Goal: Information Seeking & Learning: Learn about a topic

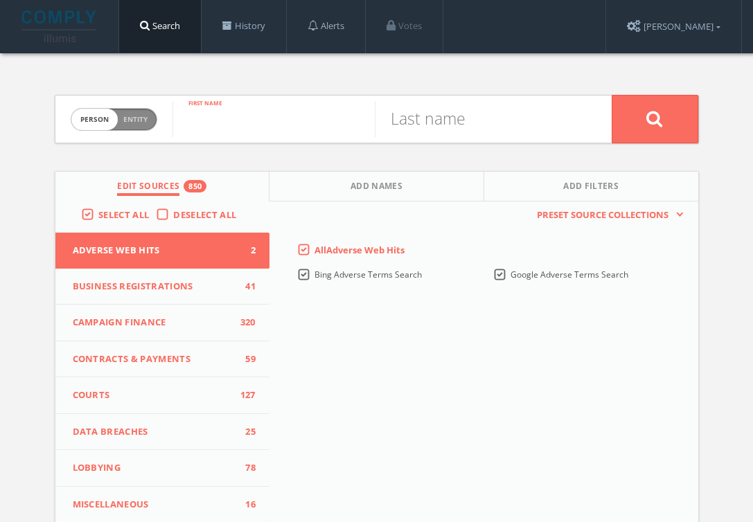
click at [211, 128] on input "text" at bounding box center [273, 119] width 202 height 36
paste input "Stanley Tan"
click at [259, 129] on input "Stanley Tan" at bounding box center [273, 119] width 202 height 36
type input "Stanley"
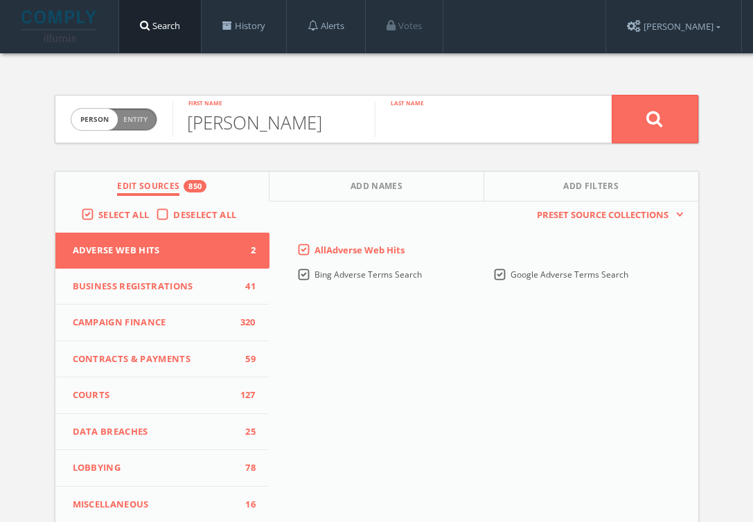
click at [431, 116] on input "text" at bounding box center [476, 119] width 202 height 36
paste input "Tan"
type input "Tan"
click at [611, 95] on button at bounding box center [654, 119] width 87 height 48
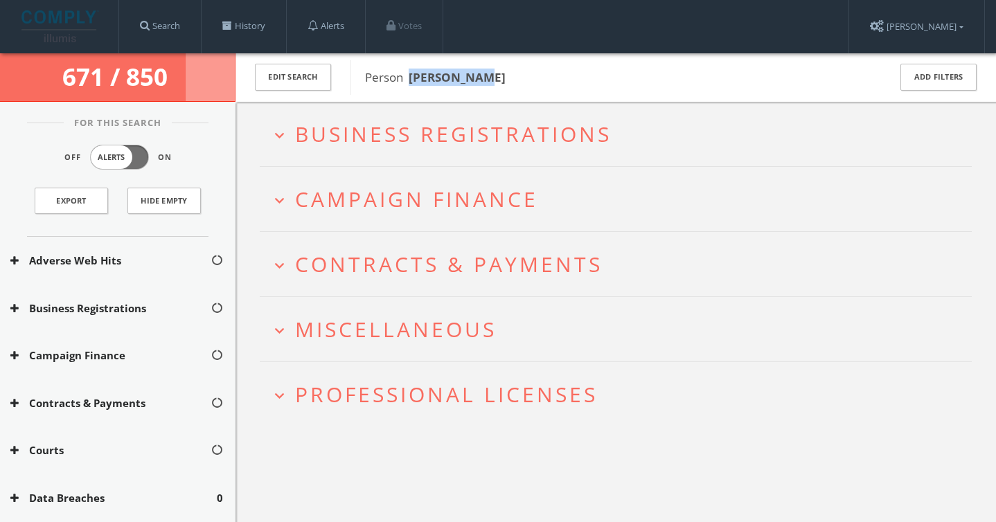
drag, startPoint x: 493, startPoint y: 87, endPoint x: 409, endPoint y: 82, distance: 84.6
click at [409, 82] on div "Person Stanley Tan" at bounding box center [610, 77] width 520 height 35
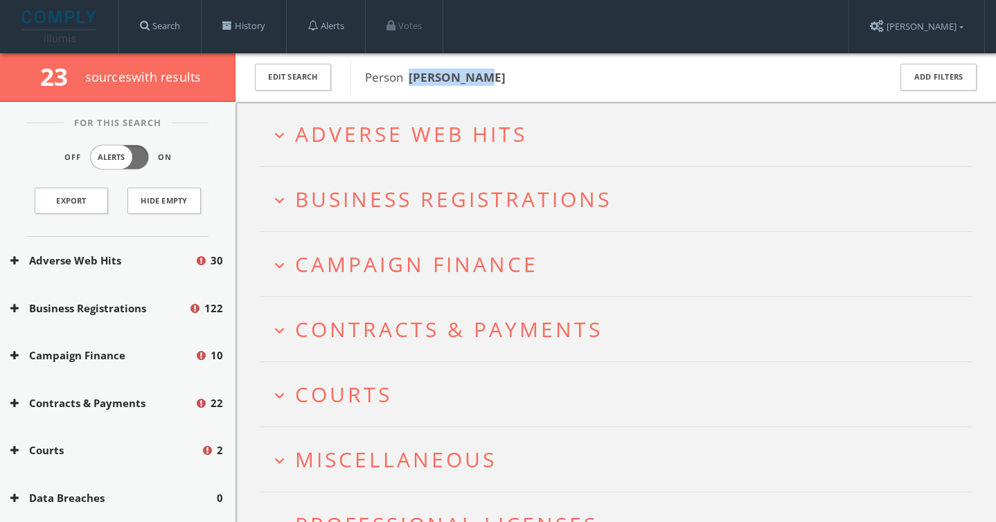
click at [495, 132] on span "Adverse Web Hits" at bounding box center [411, 134] width 232 height 28
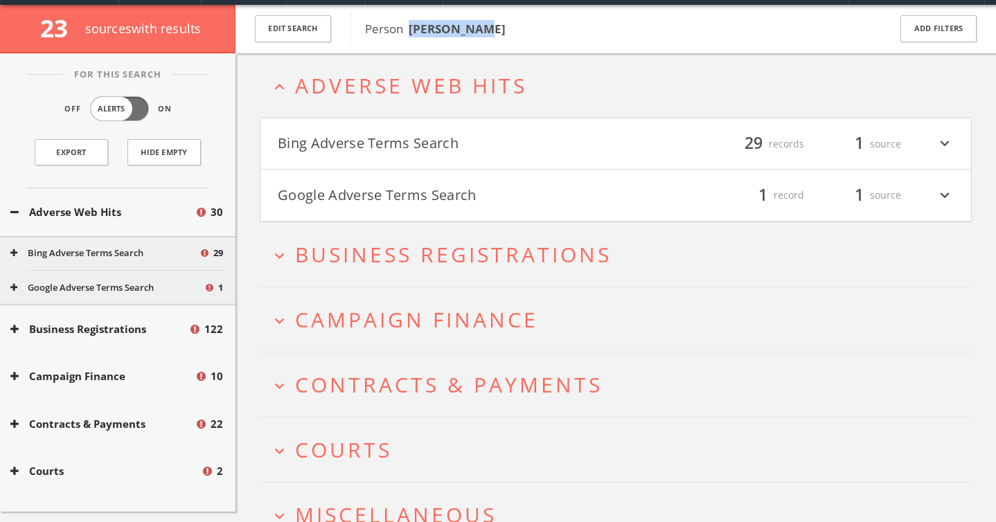
click at [510, 142] on button "Bing Adverse Terms Search" at bounding box center [447, 144] width 338 height 24
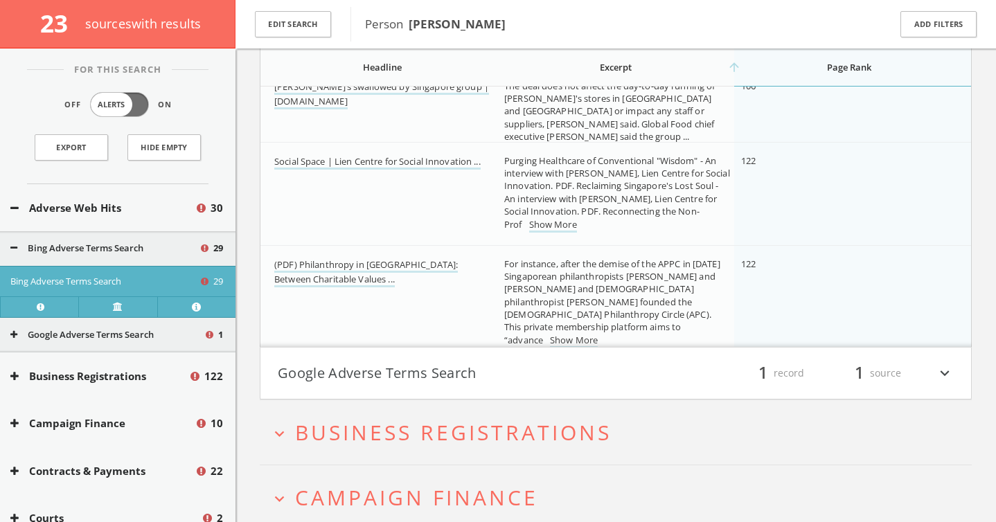
click at [405, 365] on button "Google Adverse Terms Search" at bounding box center [447, 373] width 338 height 24
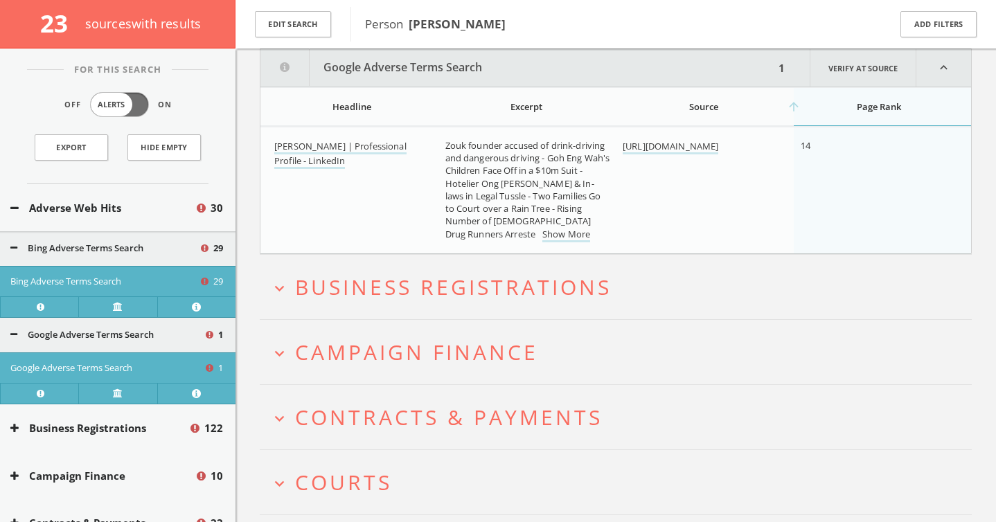
click at [407, 283] on span "Business Registrations" at bounding box center [453, 287] width 316 height 28
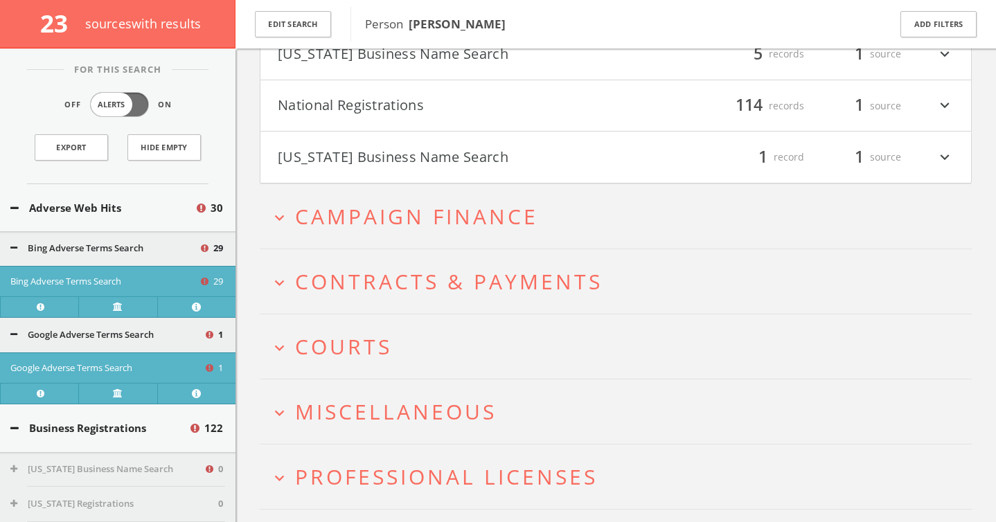
click at [401, 217] on span "Campaign Finance" at bounding box center [416, 216] width 243 height 28
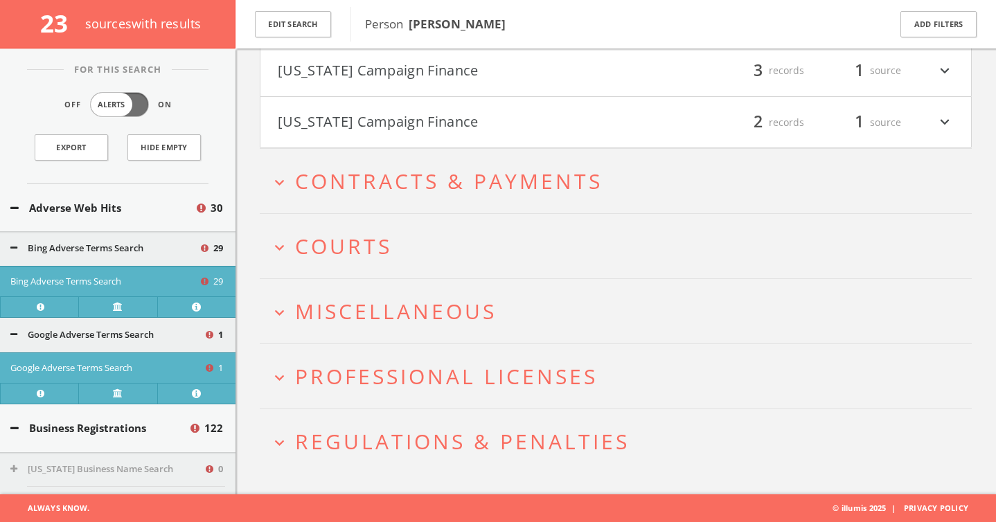
click at [409, 153] on h2 "expand_more Contracts & Payments" at bounding box center [616, 181] width 712 height 64
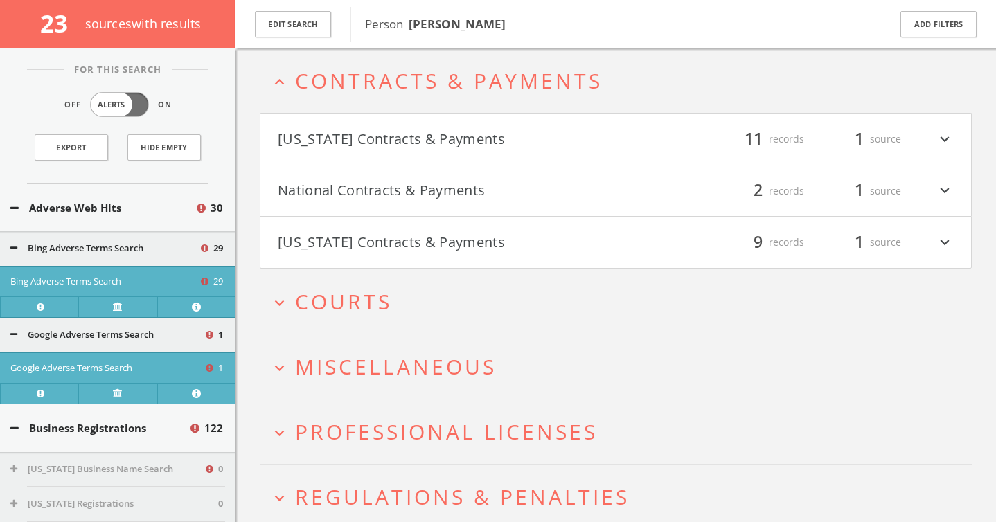
click at [359, 298] on span "Courts" at bounding box center [343, 301] width 97 height 28
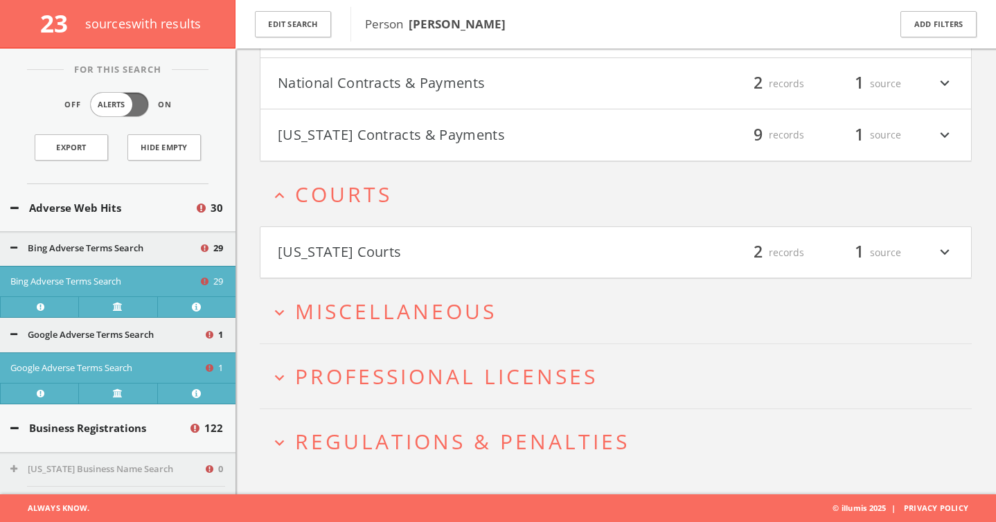
click at [368, 321] on span "Miscellaneous" at bounding box center [396, 311] width 202 height 28
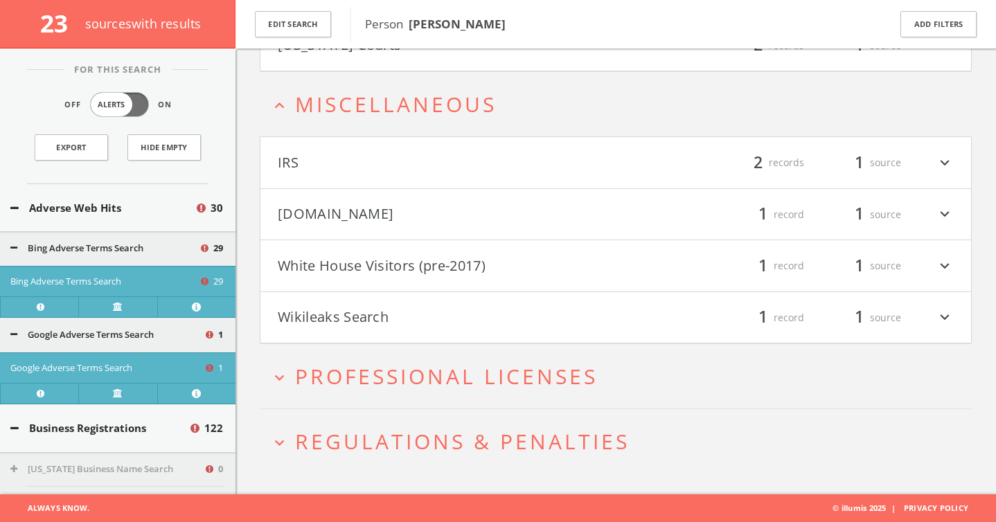
click at [370, 268] on button "White House Visitors (pre-2017)" at bounding box center [447, 266] width 338 height 24
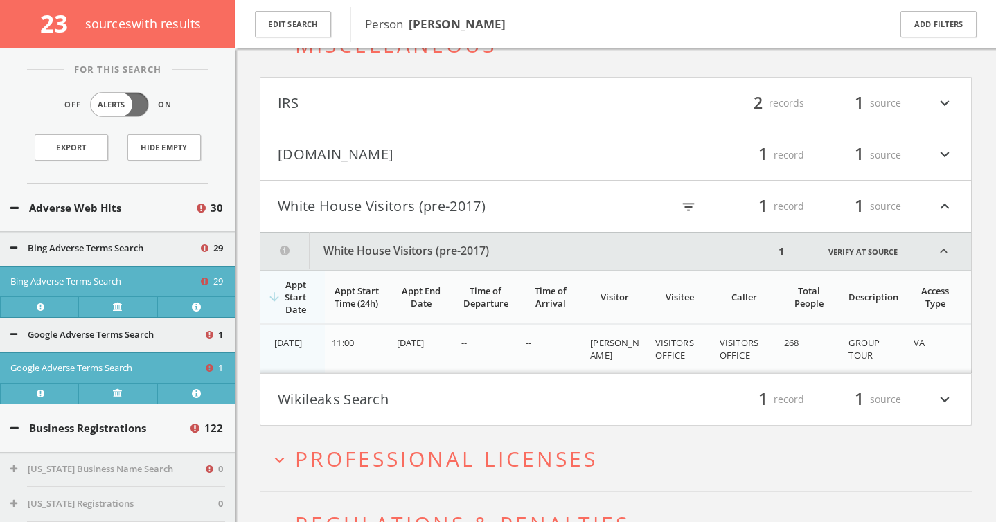
scroll to position [4161, 0]
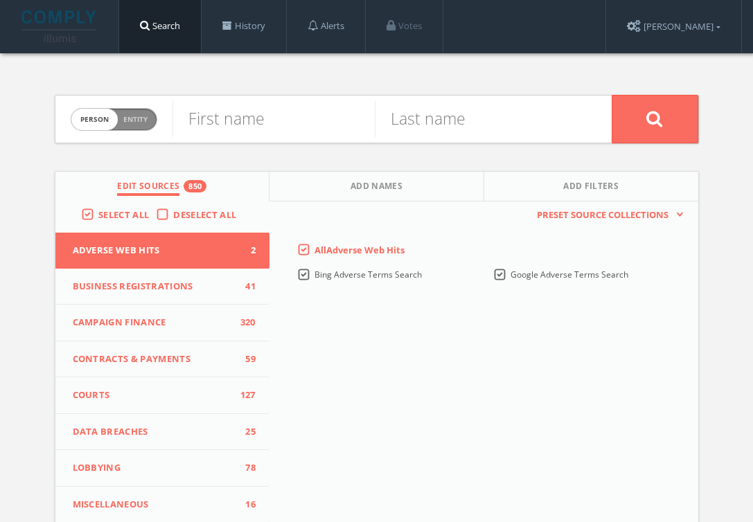
click at [102, 118] on span "person" at bounding box center [94, 119] width 46 height 21
checkbox input "true"
click at [206, 130] on input "text" at bounding box center [391, 119] width 439 height 36
paste input "Sedar Properties"
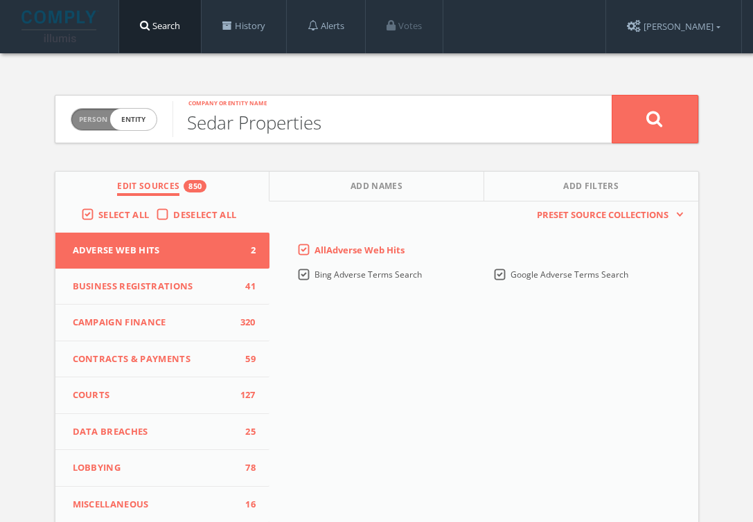
type input "Sedar Properties"
click at [611, 95] on button at bounding box center [654, 119] width 87 height 48
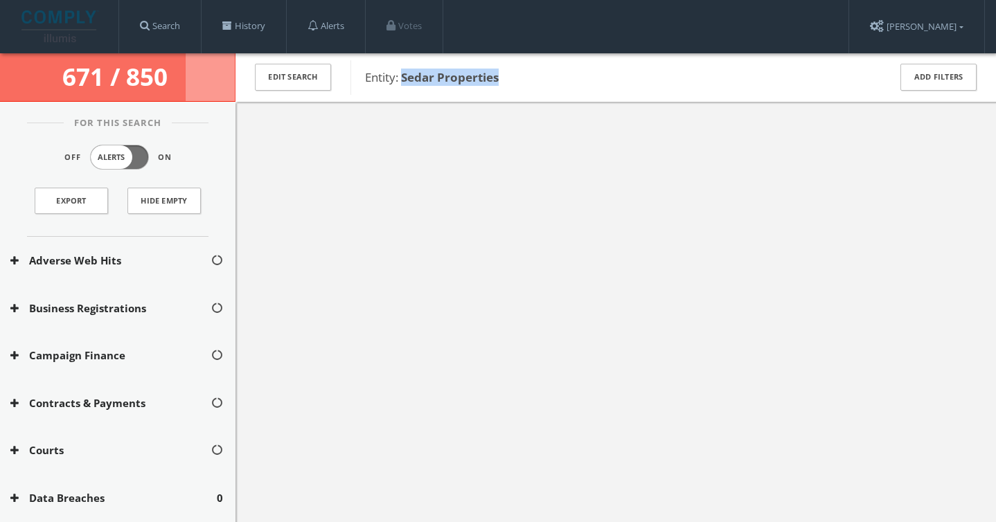
drag, startPoint x: 517, startPoint y: 78, endPoint x: 402, endPoint y: 78, distance: 114.3
click at [402, 78] on span "Entity: Sedar Properties" at bounding box center [618, 78] width 506 height 18
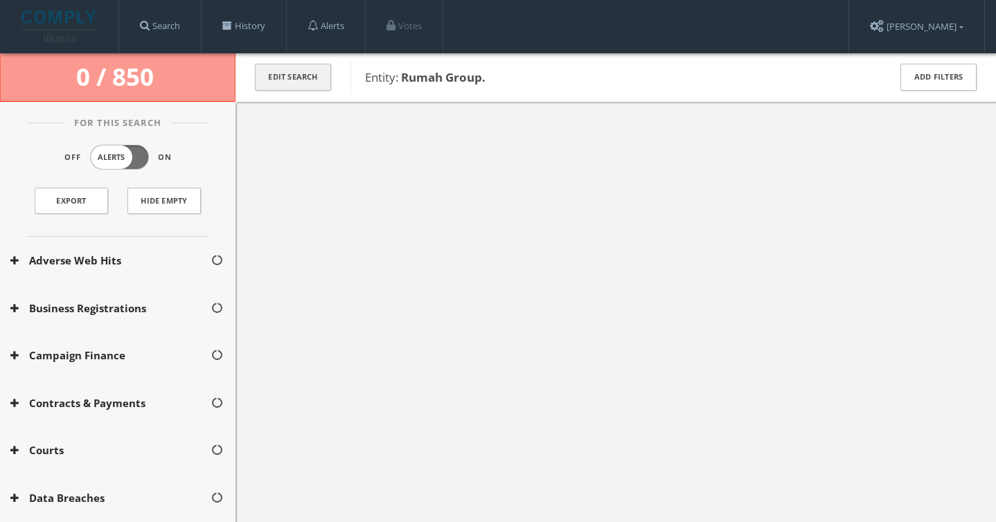
click at [274, 87] on button "Edit Search" at bounding box center [293, 77] width 76 height 27
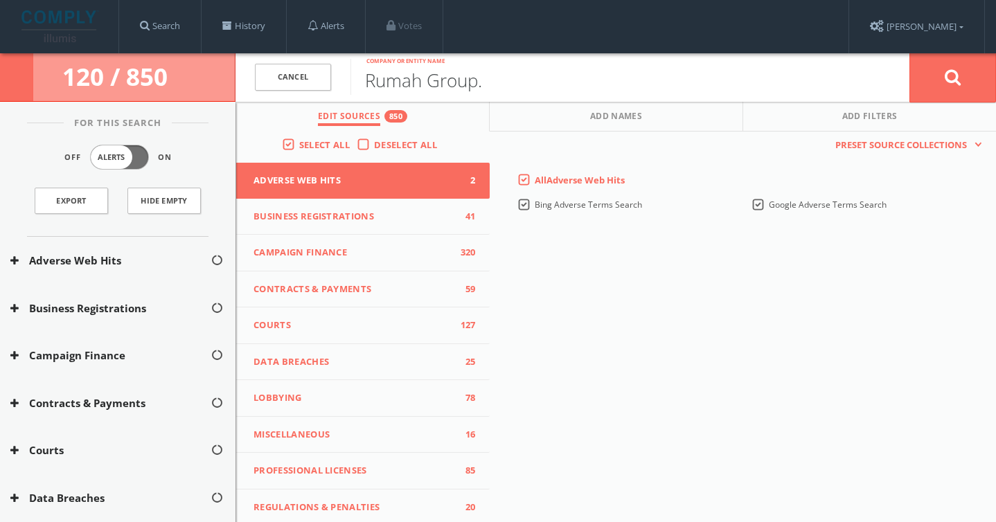
click at [544, 91] on input "Rumah Group." at bounding box center [629, 77] width 559 height 36
type input "Rumah Group"
click at [909, 53] on button at bounding box center [952, 78] width 87 height 50
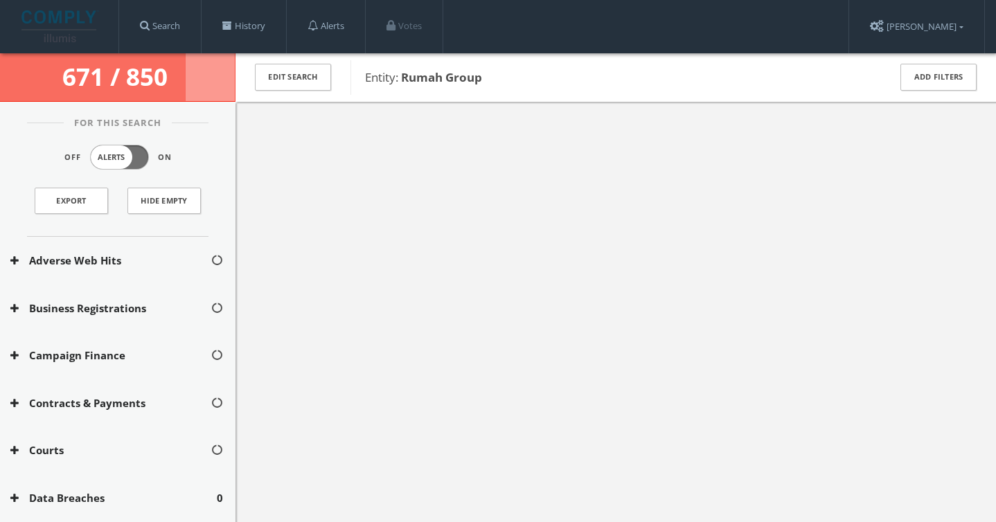
drag, startPoint x: 497, startPoint y: 82, endPoint x: 398, endPoint y: 81, distance: 99.0
click at [398, 81] on span "Entity: Rumah Group" at bounding box center [618, 78] width 506 height 18
copy span "Rumah Group"
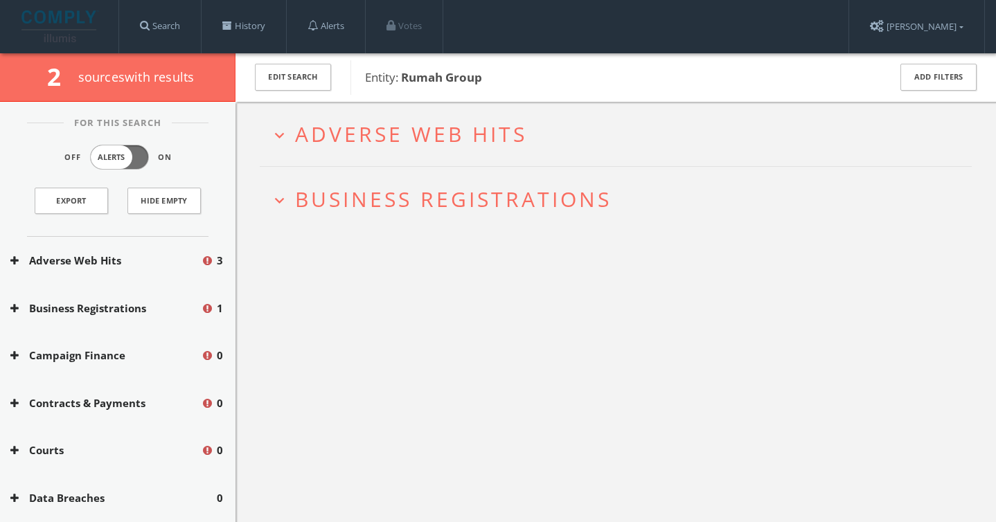
click at [412, 136] on span "Adverse Web Hits" at bounding box center [411, 134] width 232 height 28
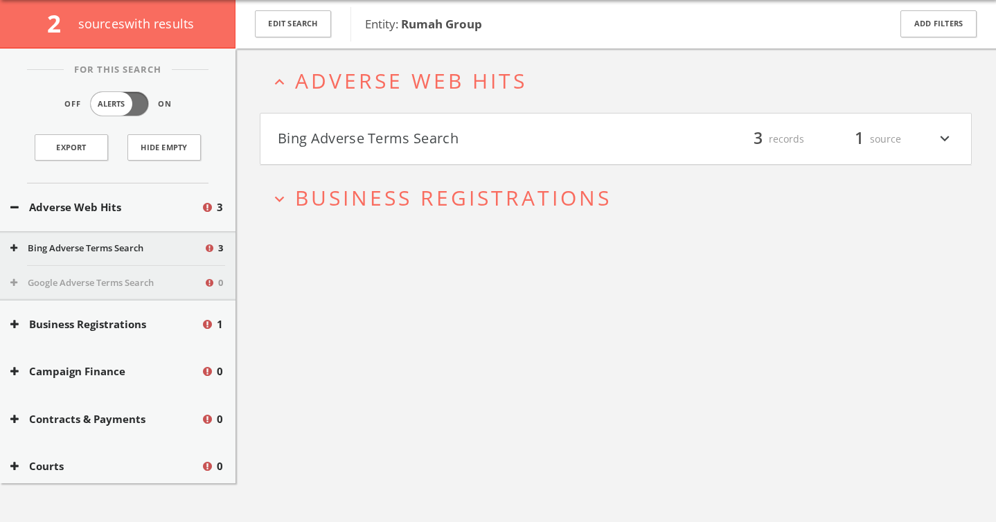
click at [411, 157] on h4 "Bing Adverse Terms Search filter_list 3 records 1 source expand_more" at bounding box center [615, 139] width 711 height 51
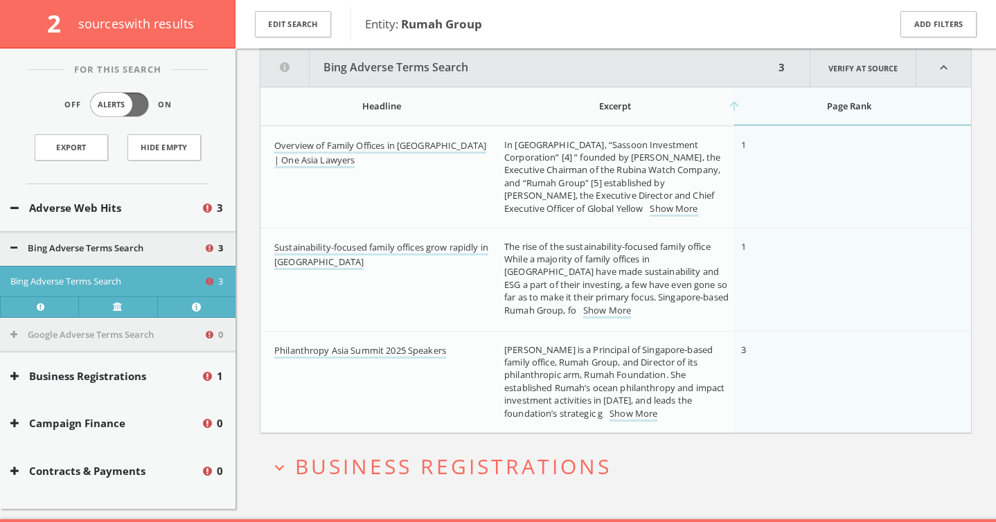
scroll to position [202, 0]
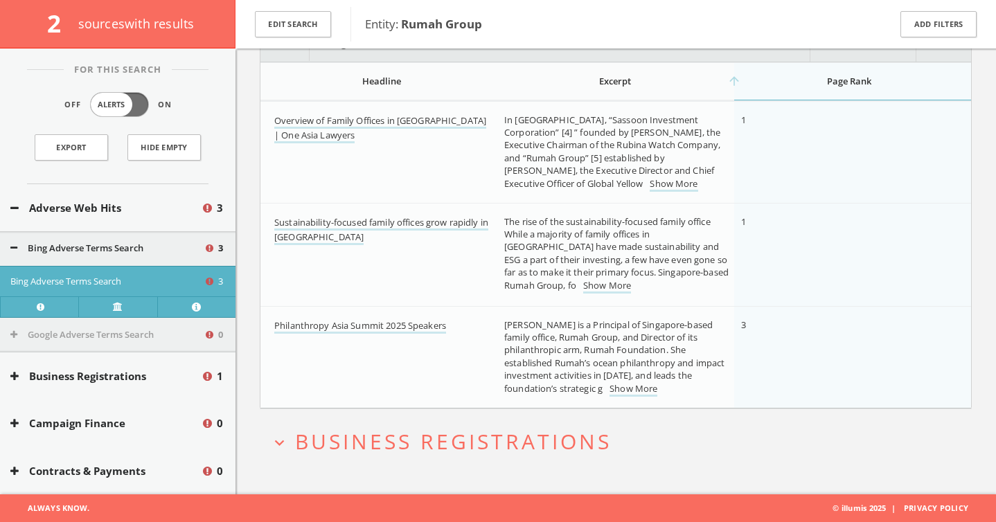
click at [405, 442] on span "Business Registrations" at bounding box center [453, 441] width 316 height 28
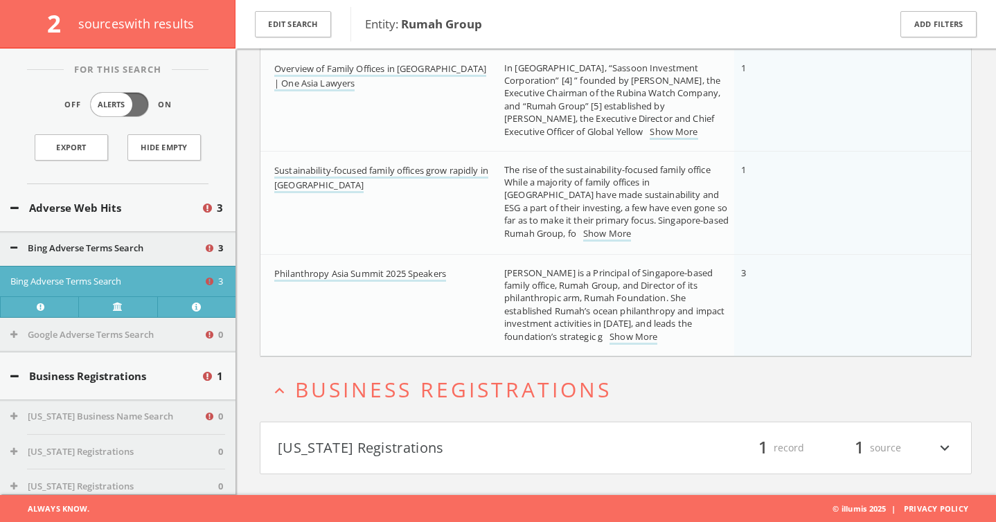
click at [389, 454] on button "New York Registrations" at bounding box center [447, 448] width 338 height 24
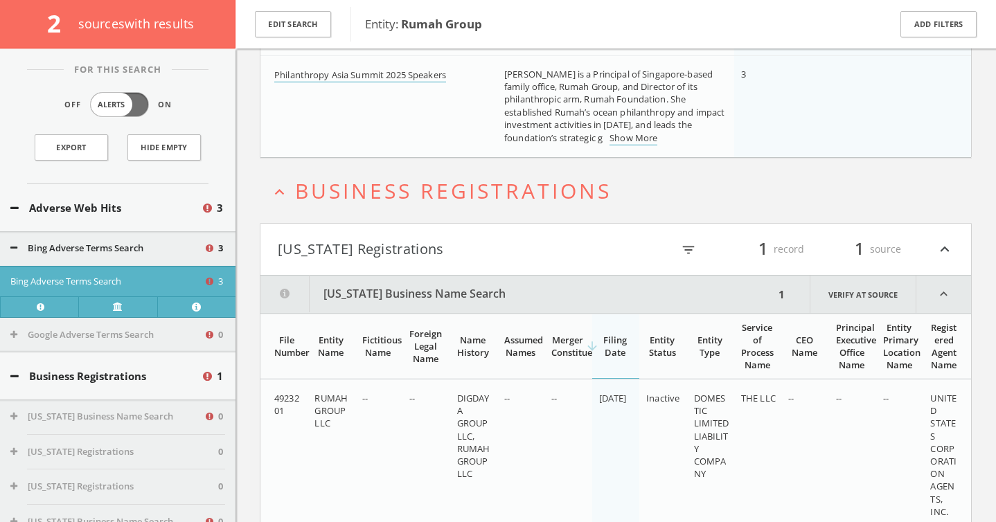
scroll to position [509, 0]
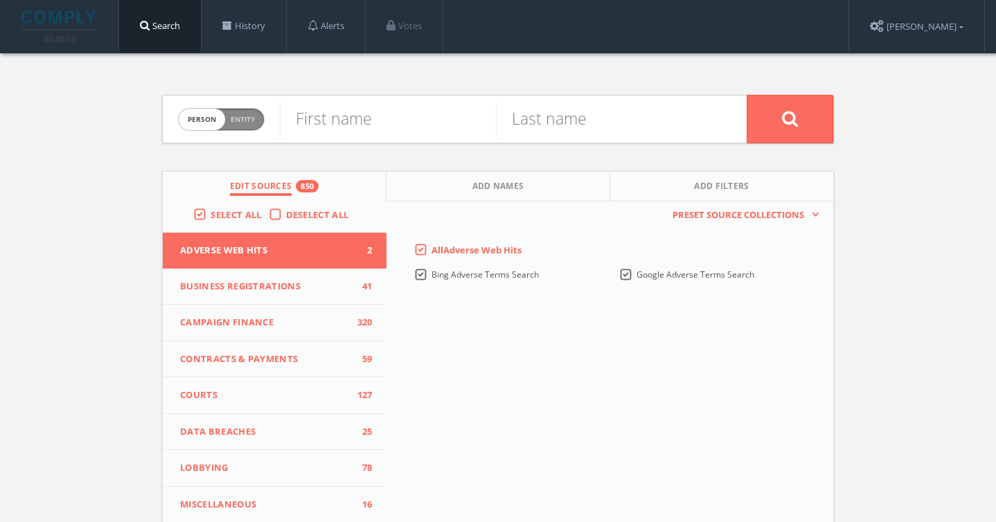
click at [209, 132] on div "Person Entity person" at bounding box center [221, 120] width 87 height 48
click at [217, 126] on span "person" at bounding box center [202, 119] width 46 height 21
checkbox input "true"
click at [325, 125] on input "text" at bounding box center [513, 119] width 467 height 36
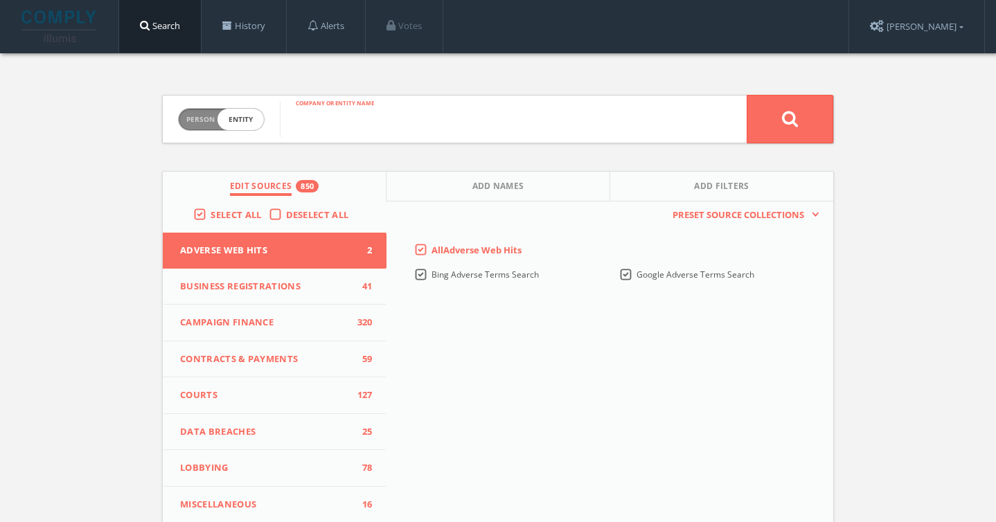
paste input "Asia Community Foundation"
type input "Asia Community Foundation"
click at [747, 95] on button at bounding box center [790, 119] width 87 height 48
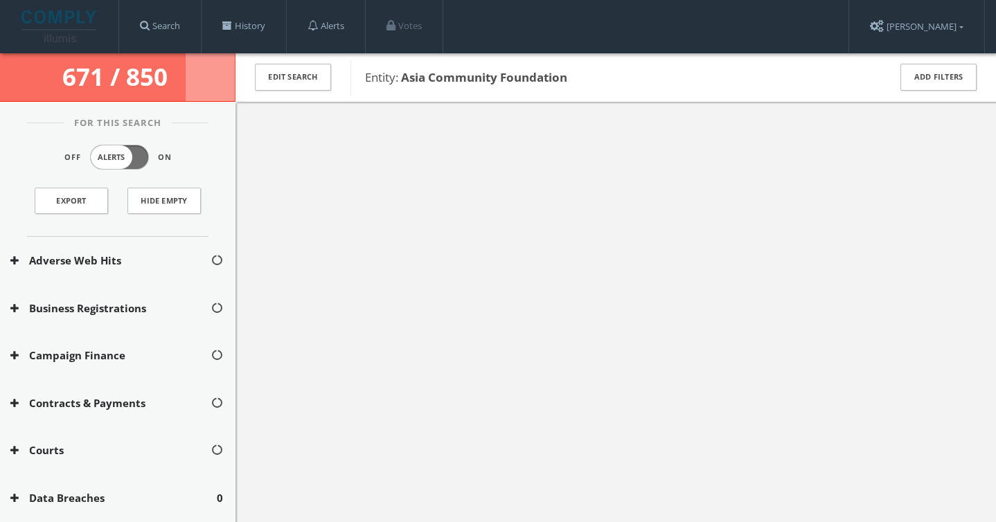
drag, startPoint x: 584, startPoint y: 85, endPoint x: 400, endPoint y: 74, distance: 185.2
click at [400, 74] on span "Entity: Asia Community Foundation" at bounding box center [618, 78] width 506 height 18
copy span "Asia Community Foundation"
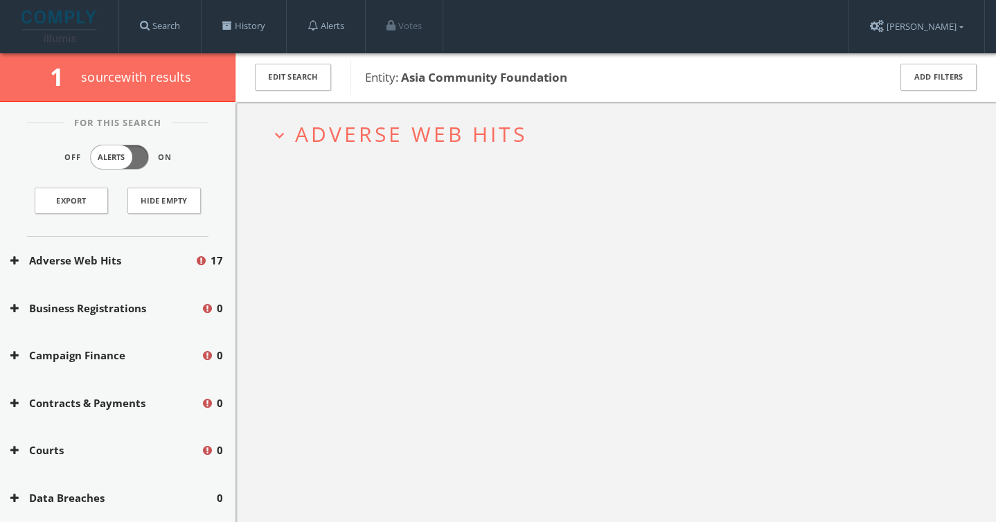
click at [446, 125] on span "Adverse Web Hits" at bounding box center [411, 134] width 232 height 28
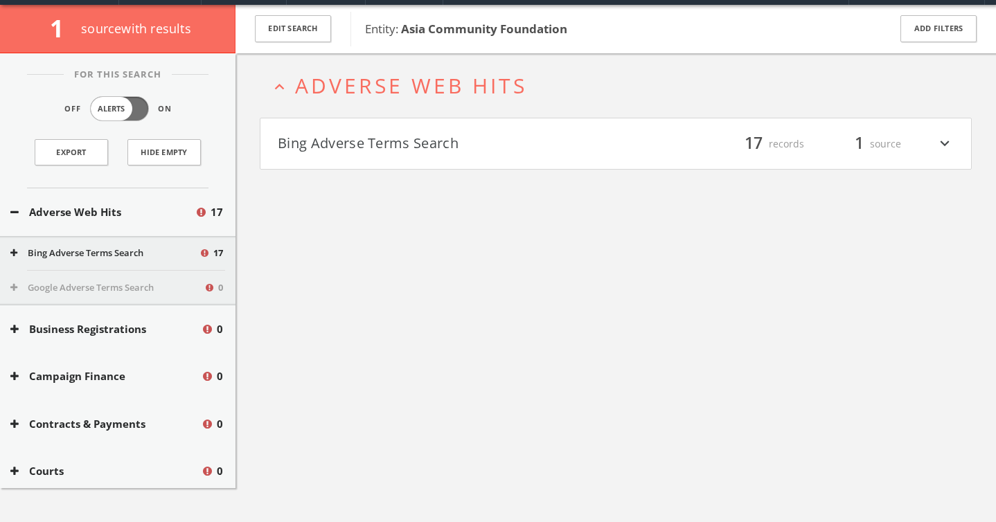
click at [407, 145] on button "Bing Adverse Terms Search" at bounding box center [447, 144] width 338 height 24
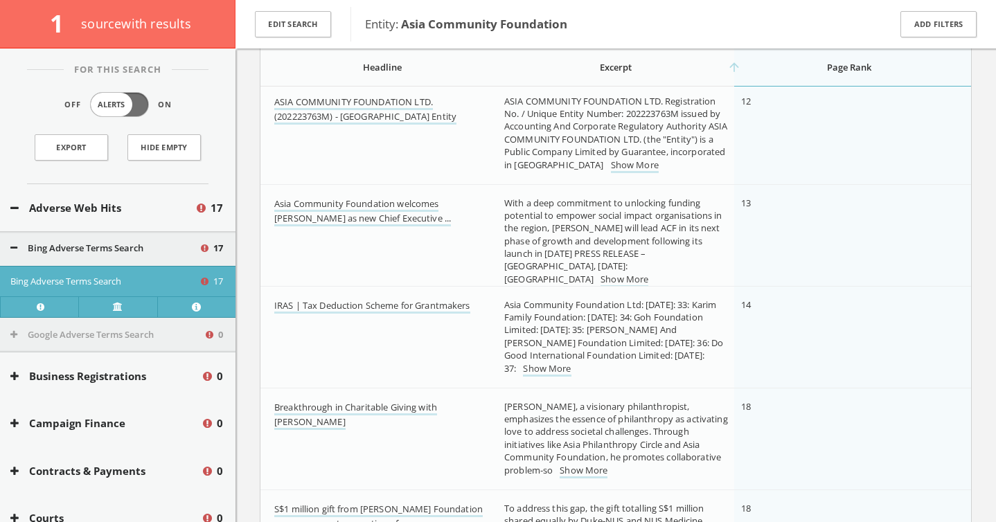
scroll to position [1533, 0]
